Goal: Transaction & Acquisition: Purchase product/service

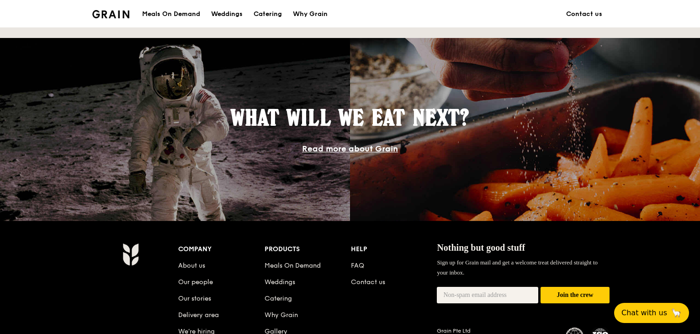
scroll to position [731, 0]
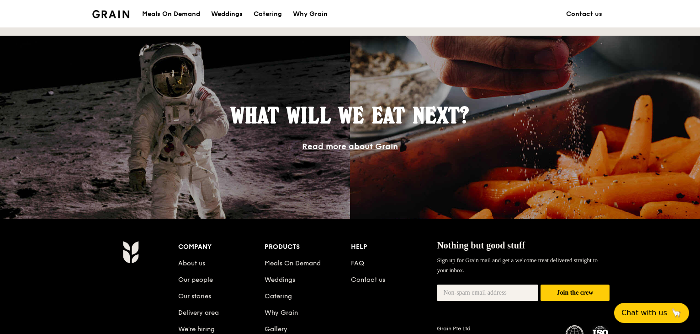
drag, startPoint x: 150, startPoint y: 19, endPoint x: 159, endPoint y: 15, distance: 9.4
click at [152, 18] on div "Meals On Demand" at bounding box center [171, 13] width 58 height 27
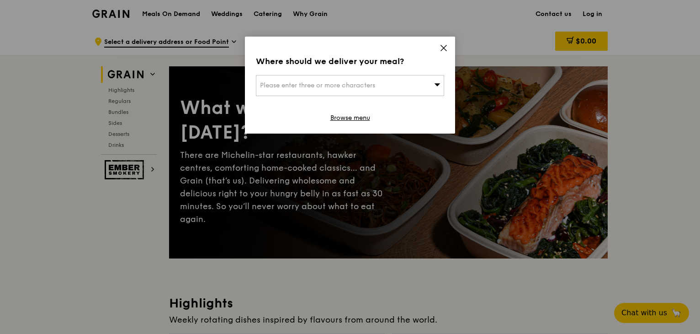
click at [403, 80] on div "Please enter three or more characters" at bounding box center [350, 85] width 188 height 21
click at [421, 89] on input "search" at bounding box center [349, 85] width 187 height 20
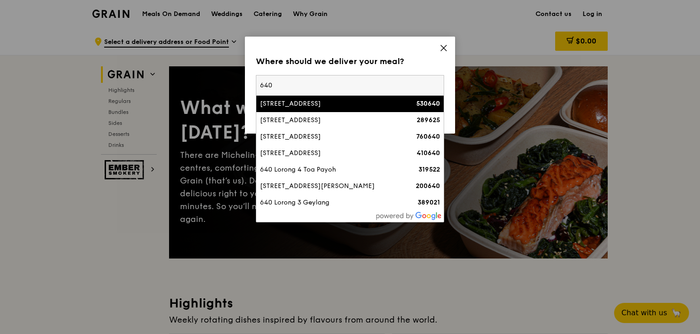
type input "640"
click at [340, 101] on div "640 Hougang Avenue 8" at bounding box center [327, 103] width 135 height 9
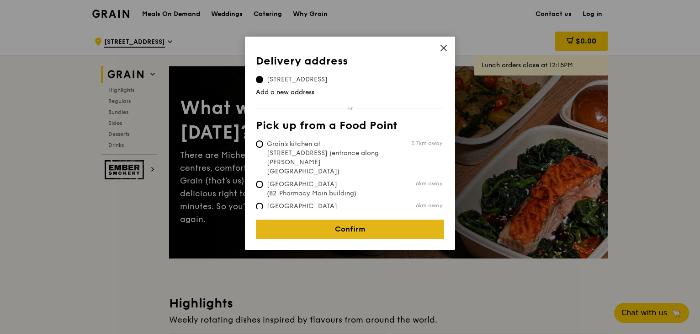
click at [360, 224] on link "Confirm" at bounding box center [350, 228] width 188 height 19
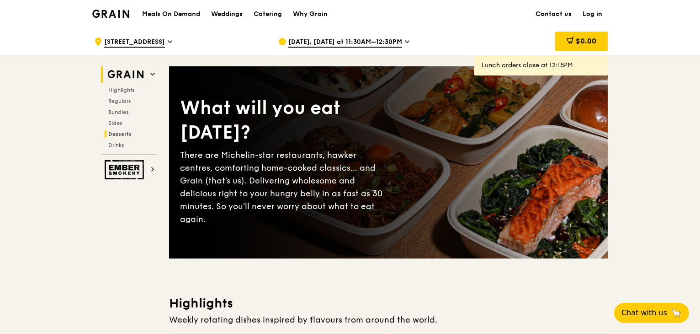
click at [122, 135] on span "Desserts" at bounding box center [119, 134] width 23 height 6
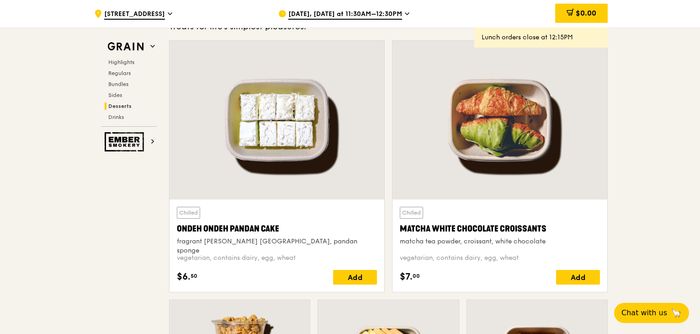
scroll to position [2655, 0]
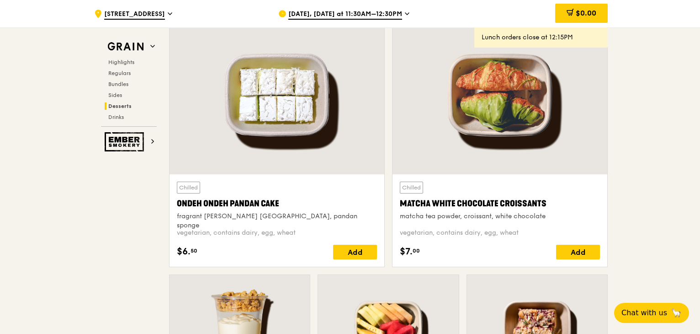
click at [286, 137] on div at bounding box center [277, 95] width 215 height 159
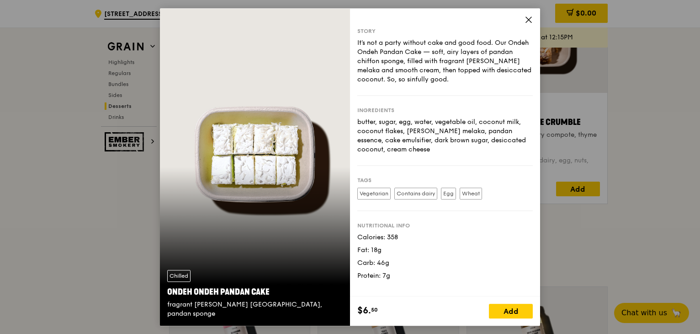
scroll to position [2960, 0]
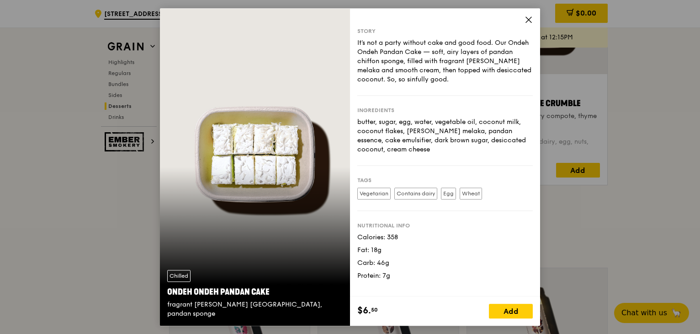
click at [529, 21] on icon at bounding box center [529, 20] width 8 height 8
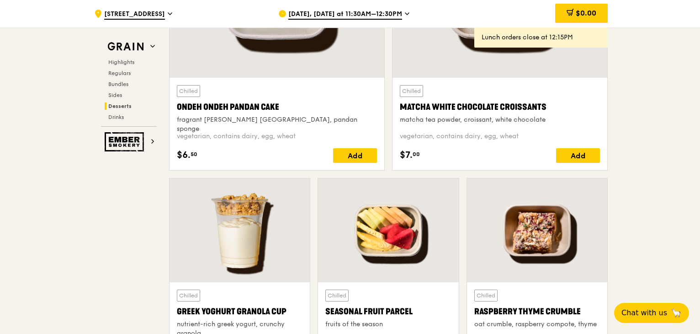
scroll to position [2655, 0]
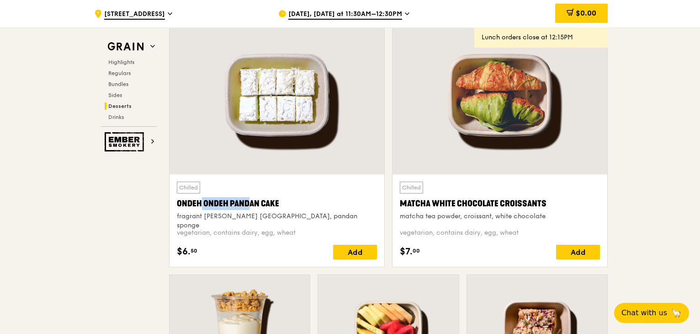
drag, startPoint x: 226, startPoint y: 198, endPoint x: 168, endPoint y: 202, distance: 58.6
click at [168, 202] on div "Chilled Ondeh Ondeh Pandan Cake fragrant gula melaka, pandan sponge vegetarian,…" at bounding box center [276, 144] width 223 height 259
copy div "Ondeh Ondeh"
click at [309, 106] on div at bounding box center [277, 95] width 215 height 159
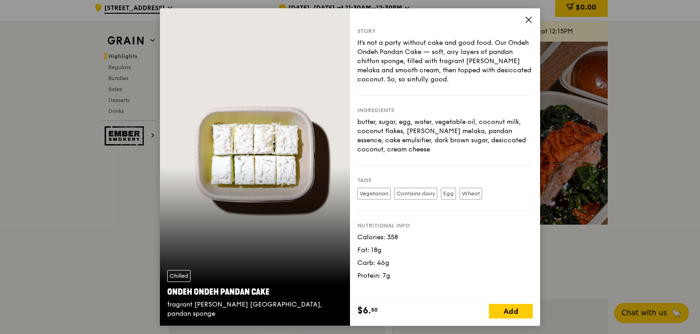
scroll to position [0, 0]
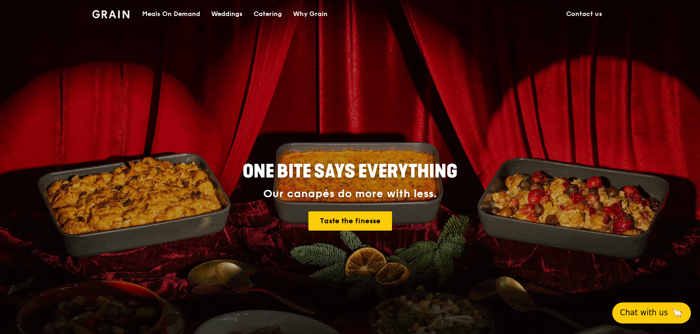
click at [626, 307] on span "Chat with us" at bounding box center [644, 312] width 48 height 11
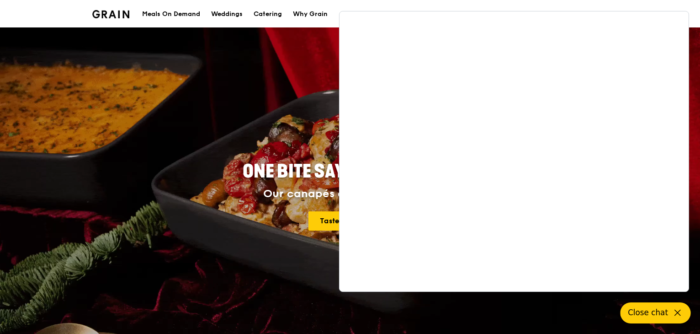
scroll to position [183, 0]
